Goal: Task Accomplishment & Management: Manage account settings

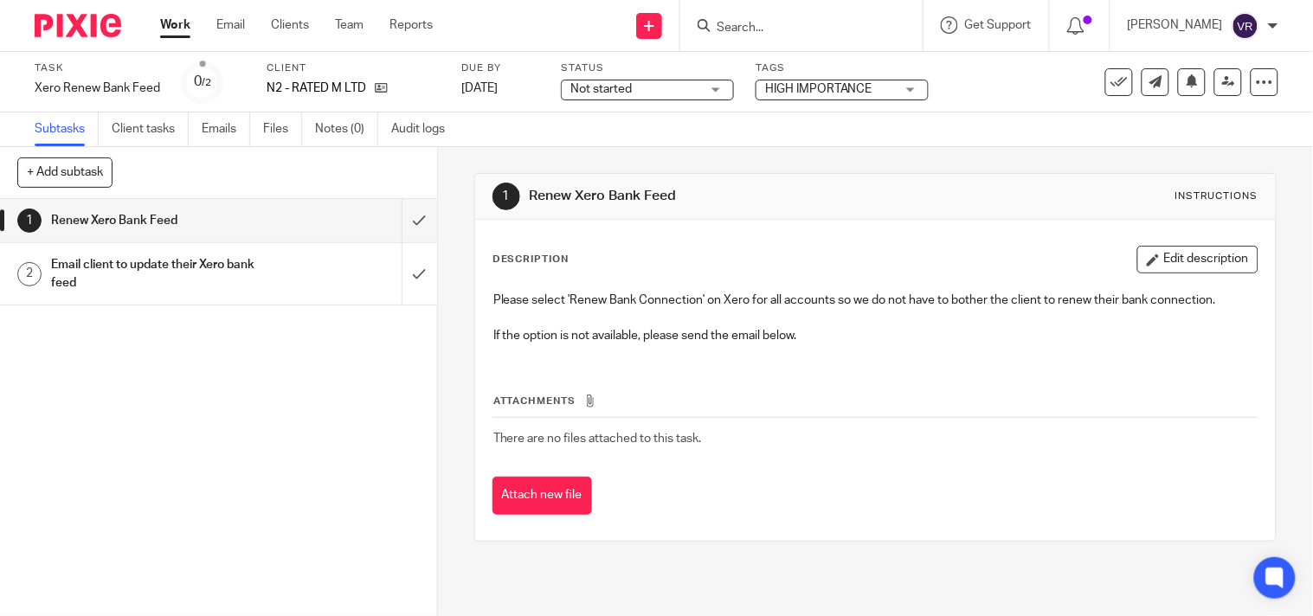
click at [722, 92] on div "Not started Not started" at bounding box center [647, 90] width 173 height 21
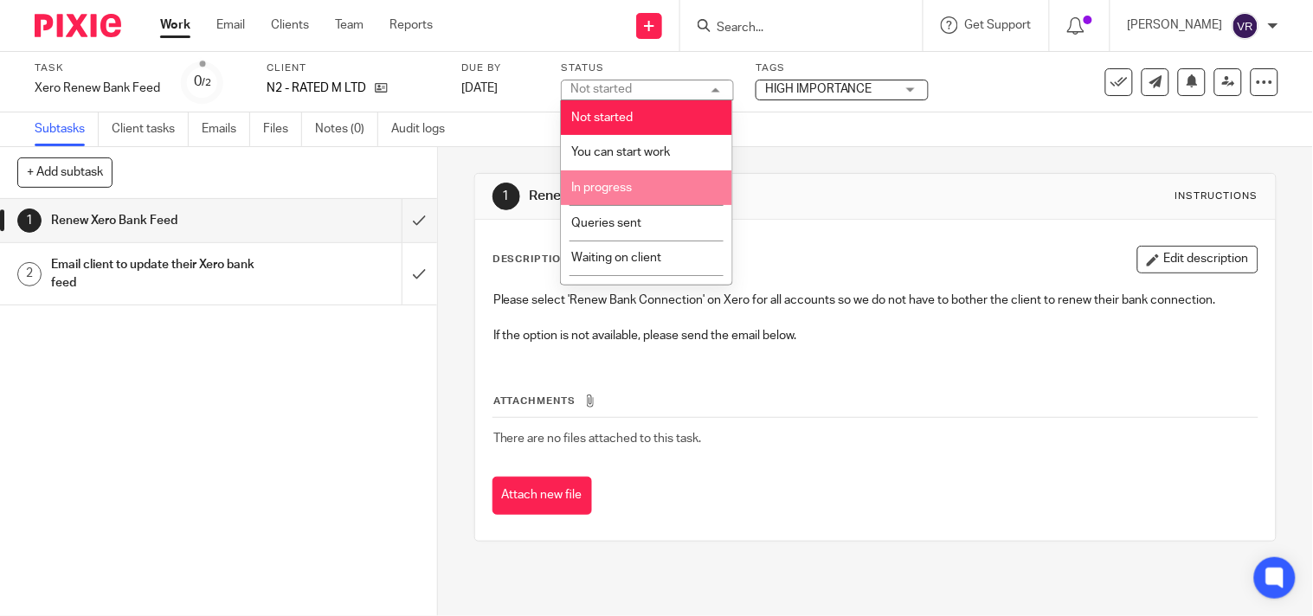
click at [663, 187] on li "In progress" at bounding box center [646, 187] width 171 height 35
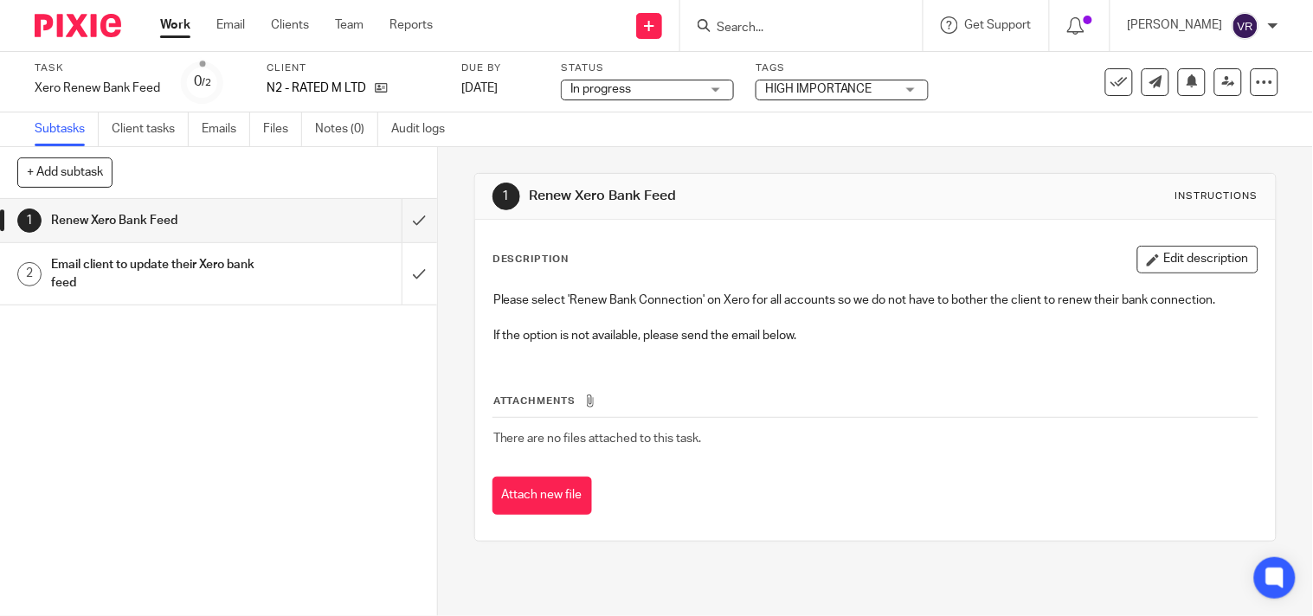
click at [600, 137] on div "Subtasks Client tasks Emails Files Notes (0) Audit logs" at bounding box center [656, 130] width 1313 height 35
click at [401, 228] on input "submit" at bounding box center [218, 220] width 437 height 43
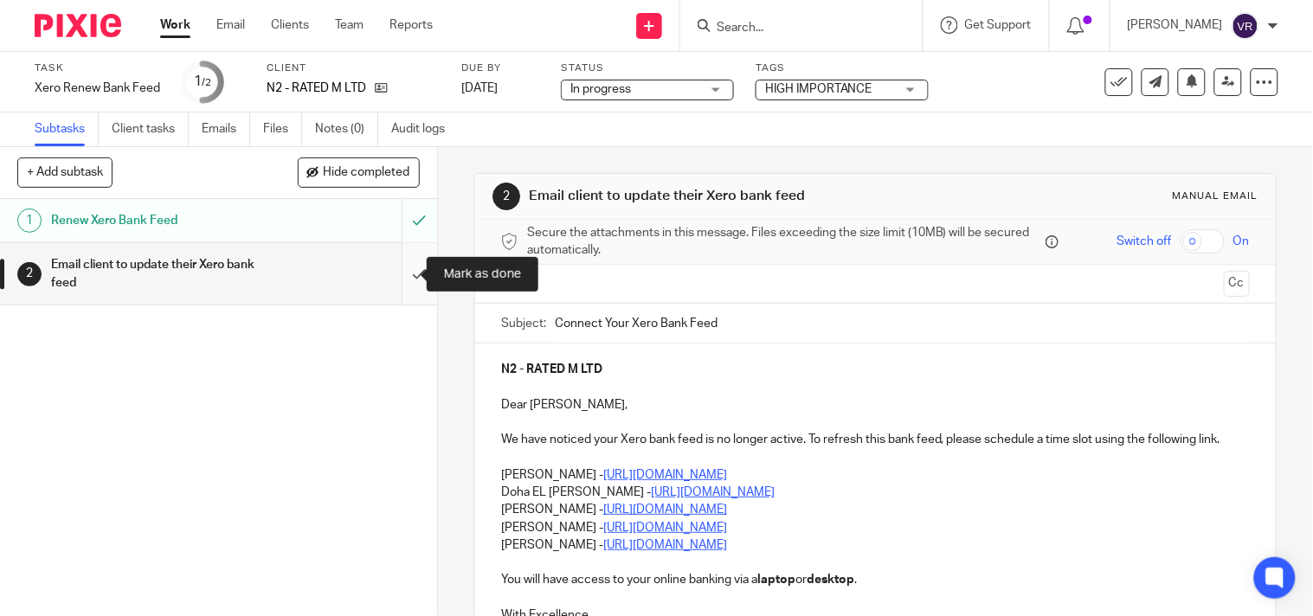
click at [395, 286] on input "submit" at bounding box center [218, 273] width 437 height 61
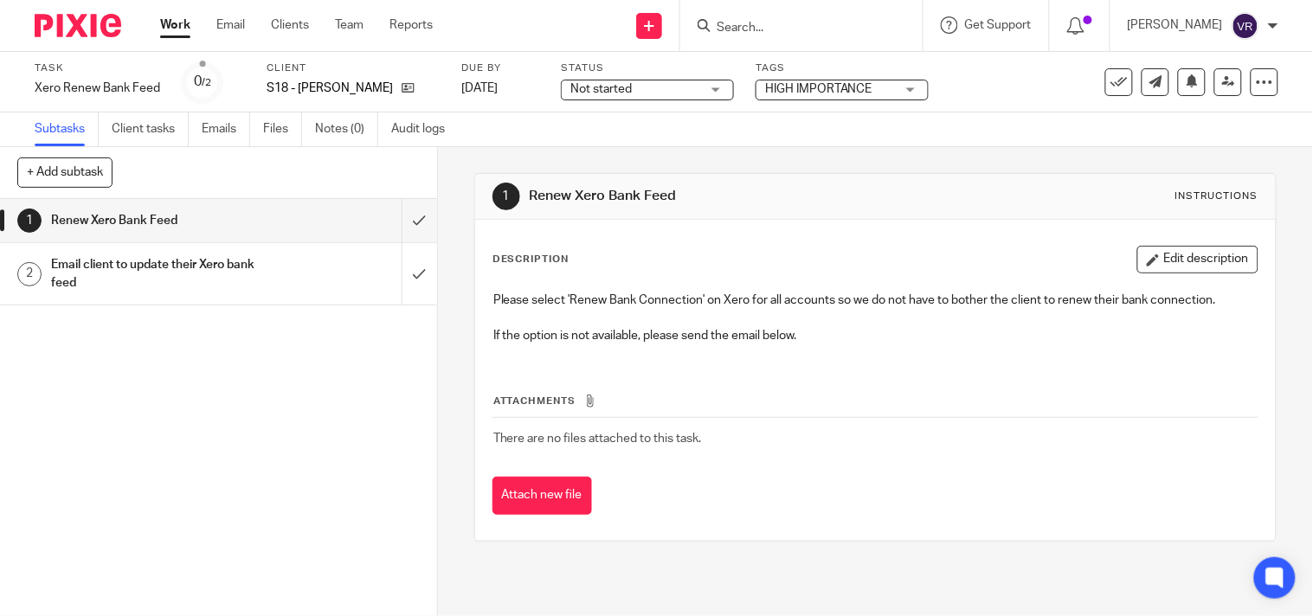
click at [713, 88] on div "Not started Not started" at bounding box center [647, 90] width 173 height 21
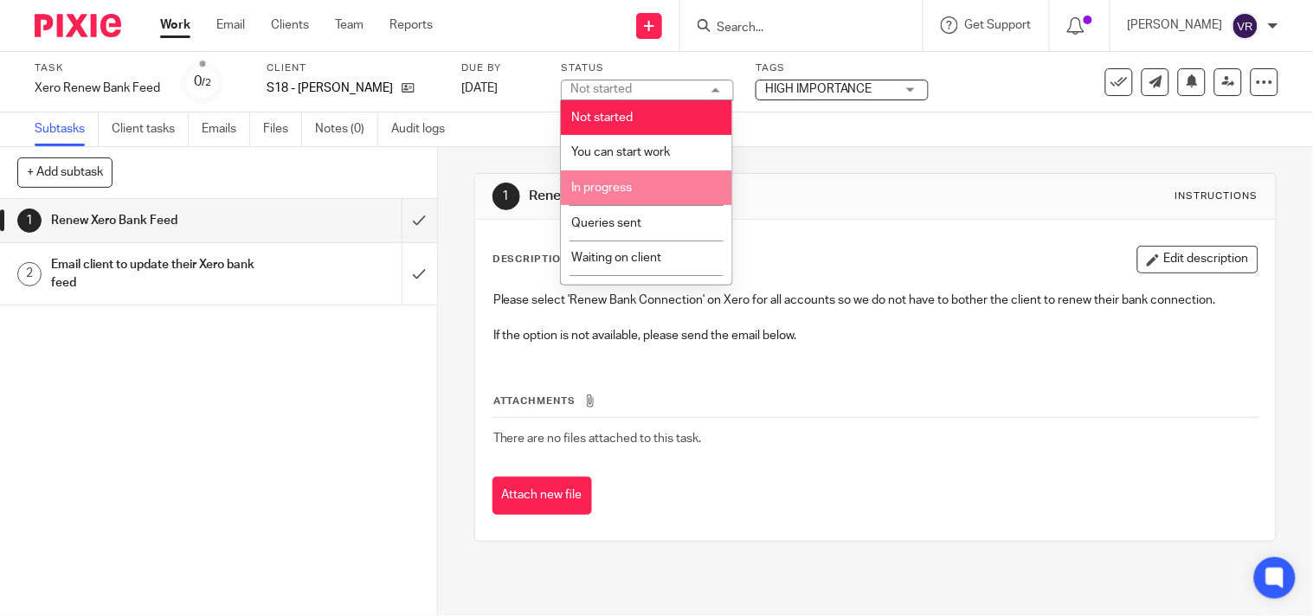
click at [635, 187] on li "In progress" at bounding box center [646, 187] width 171 height 35
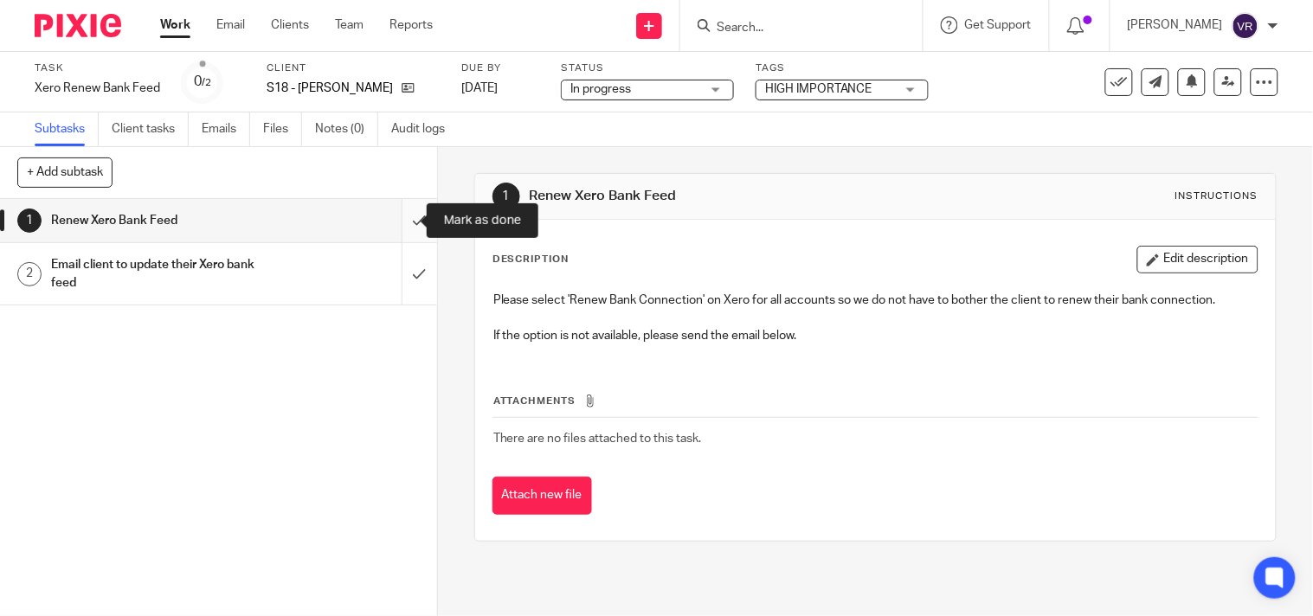
click at [407, 222] on input "submit" at bounding box center [218, 220] width 437 height 43
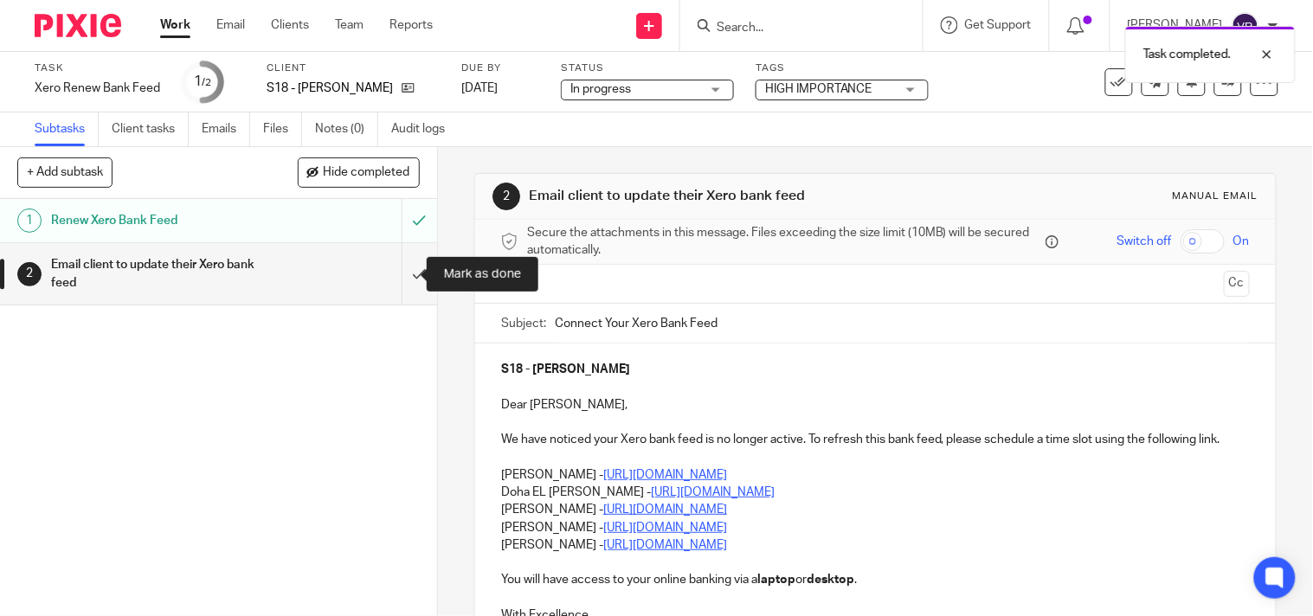
click at [392, 288] on input "submit" at bounding box center [218, 273] width 437 height 61
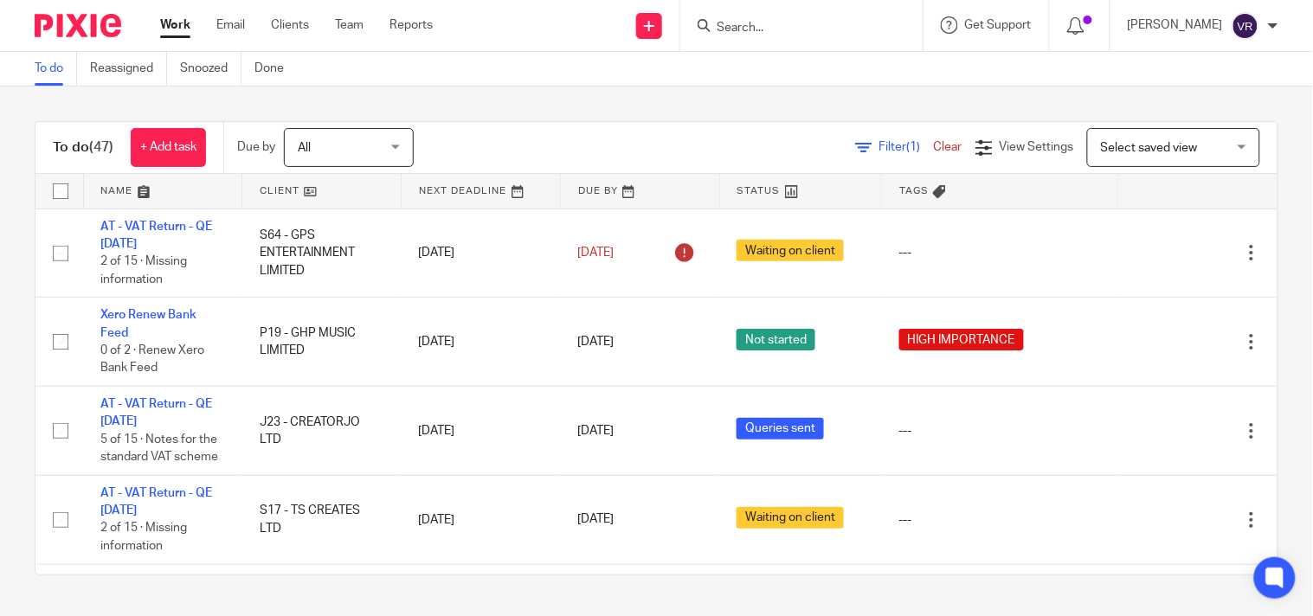
click at [771, 92] on div "To do (47) + Add task Due by All All Today Tomorrow This week Next week This mo…" at bounding box center [656, 349] width 1313 height 524
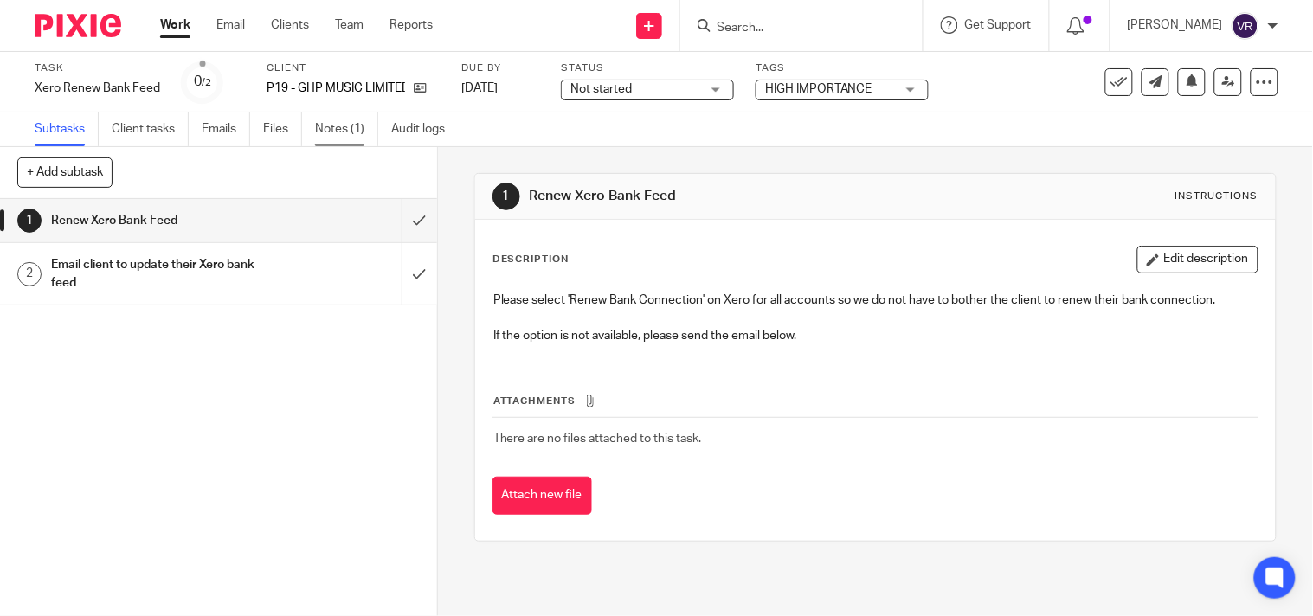
click at [362, 128] on link "Notes (1)" at bounding box center [346, 130] width 63 height 34
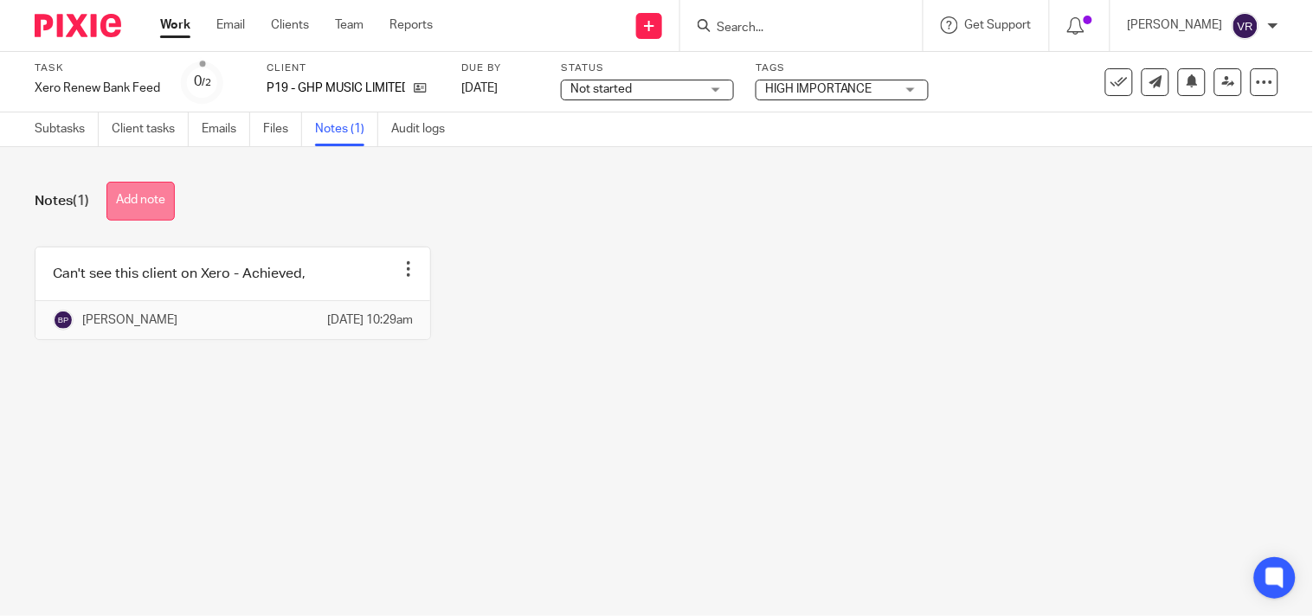
click at [168, 193] on button "Add note" at bounding box center [140, 201] width 68 height 39
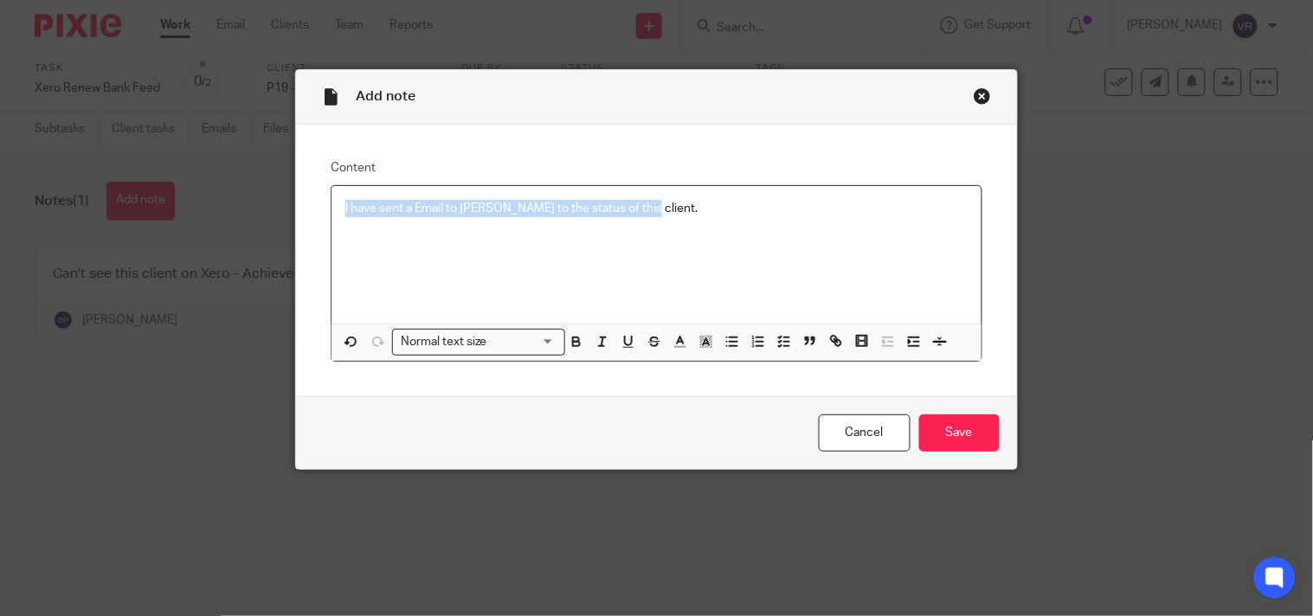
copy p "I have sent a Email to [PERSON_NAME] to the status of this client."
click at [671, 213] on p "I have sent a Email to megan to the status of this client." at bounding box center [655, 208] width 621 height 17
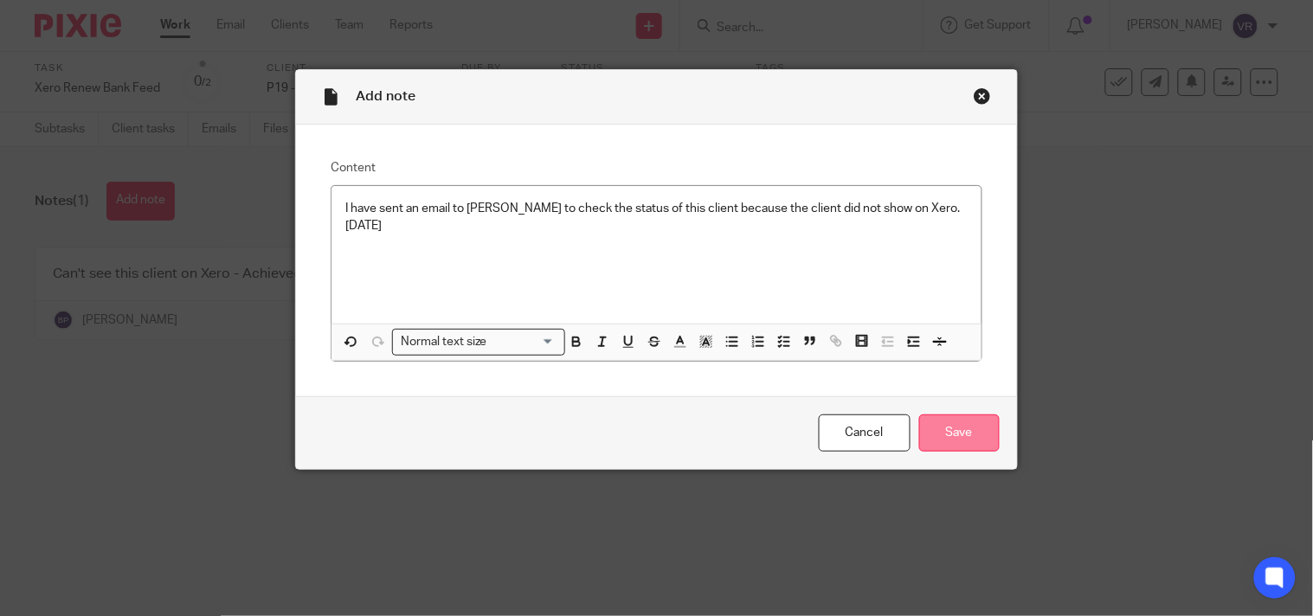
click at [973, 437] on input "Save" at bounding box center [959, 433] width 80 height 37
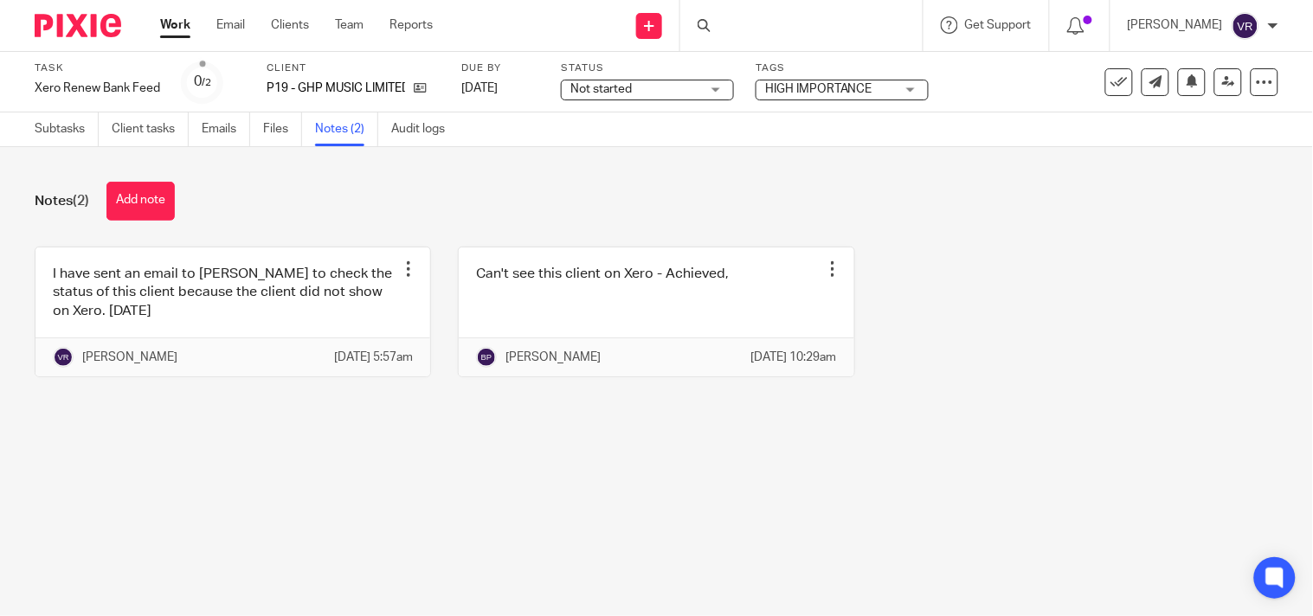
click at [957, 331] on div "I have sent an email to Megan to check the status of this client because the cl…" at bounding box center [643, 325] width 1270 height 157
